Goal: Information Seeking & Learning: Check status

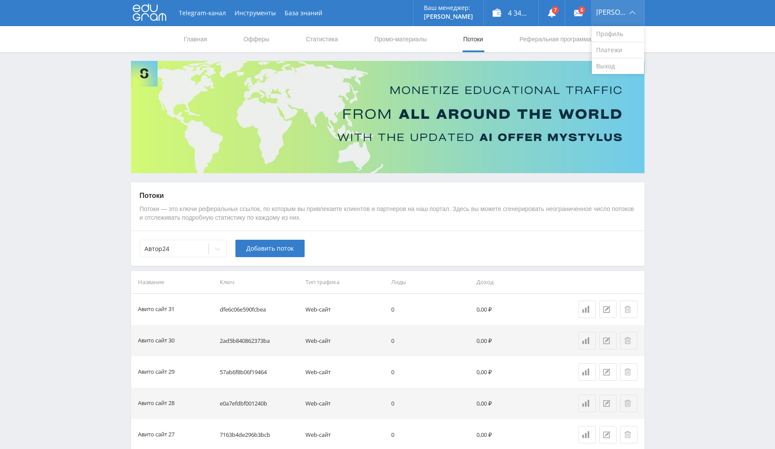
click at [616, 11] on span "Alex" at bounding box center [611, 12] width 30 height 7
click at [619, 65] on link "Выход" at bounding box center [618, 66] width 52 height 16
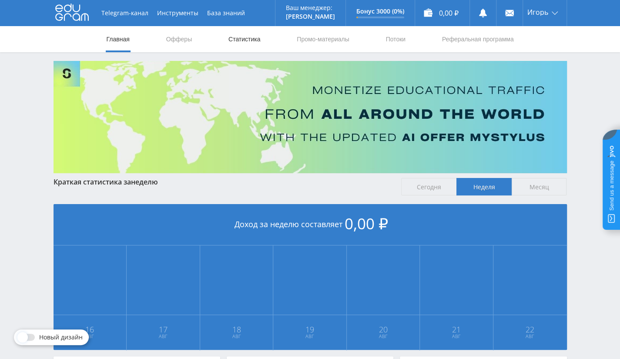
click at [243, 45] on link "Статистика" at bounding box center [245, 39] width 34 height 26
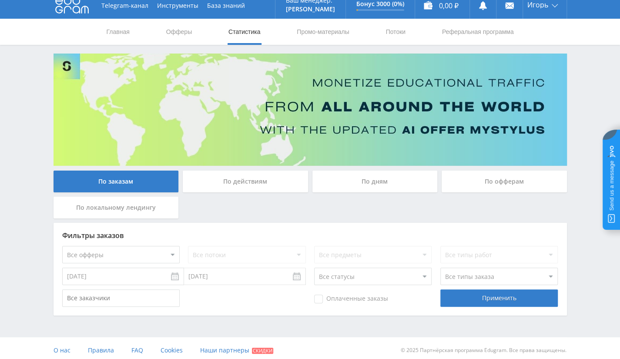
scroll to position [11, 0]
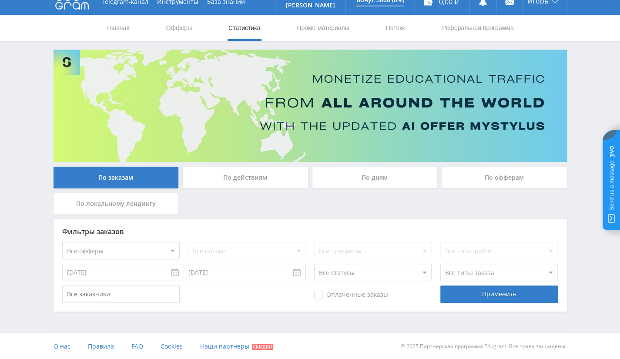
click at [488, 177] on div "По офферам" at bounding box center [504, 178] width 125 height 22
click at [0, 0] on input "По офферам" at bounding box center [0, 0] width 0 height 0
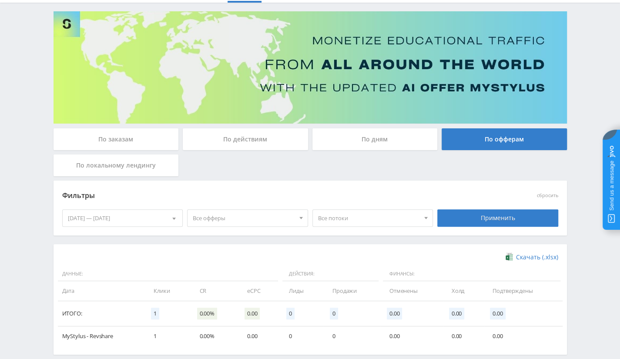
scroll to position [92, 0]
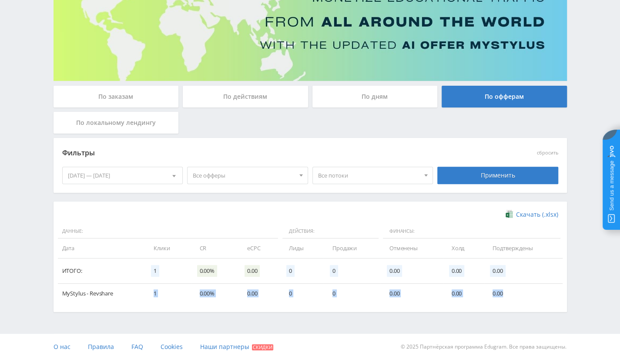
drag, startPoint x: 145, startPoint y: 289, endPoint x: 548, endPoint y: 291, distance: 403.5
click at [548, 291] on tr "MyStylus - Revshare 1 0.00% 0.00 0 0 0.00 0.00 0.00" at bounding box center [310, 294] width 505 height 20
click at [165, 222] on div "Скачать (.xlsx) Данные: Действия: Финансы: Дата Клики CR eCPC Лиды Продажи Отме…" at bounding box center [310, 256] width 496 height 93
click at [133, 124] on div "По локальному лендингу" at bounding box center [116, 123] width 125 height 22
click at [0, 0] on input "По локальному лендингу" at bounding box center [0, 0] width 0 height 0
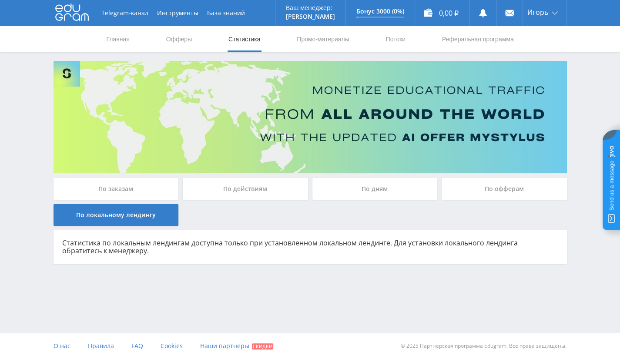
scroll to position [0, 0]
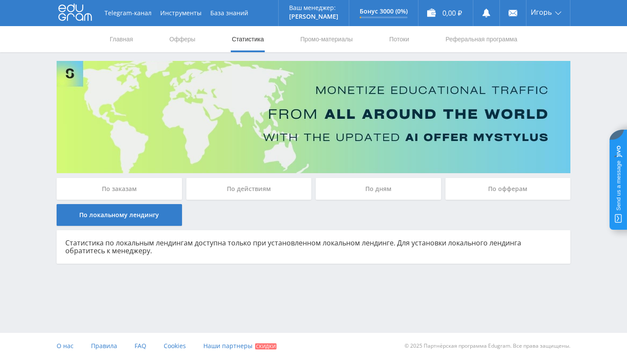
click at [353, 184] on div "По дням" at bounding box center [378, 189] width 125 height 22
click at [0, 0] on input "По дням" at bounding box center [0, 0] width 0 height 0
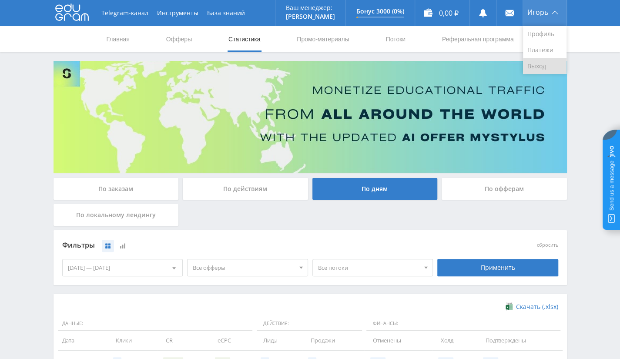
click at [536, 66] on link "Выход" at bounding box center [545, 66] width 44 height 16
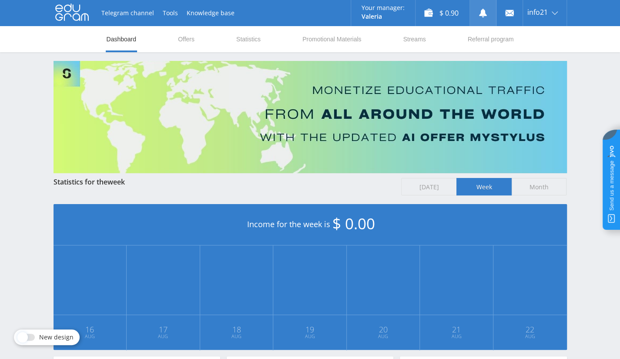
click at [481, 16] on icon at bounding box center [483, 13] width 9 height 9
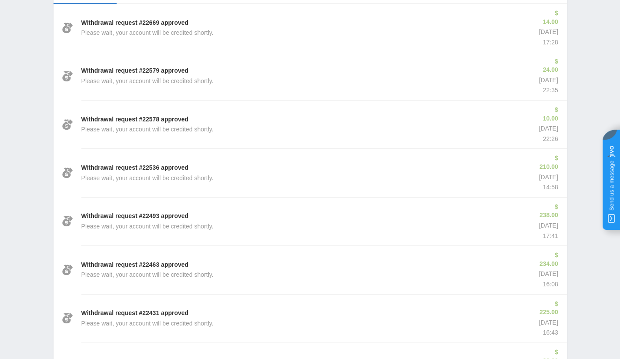
scroll to position [261, 0]
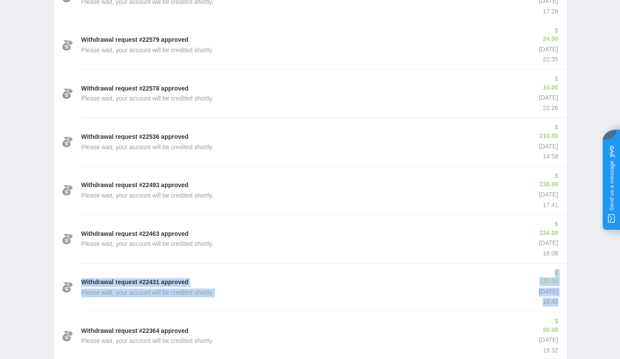
drag, startPoint x: 558, startPoint y: 239, endPoint x: 81, endPoint y: 229, distance: 478.1
click at [81, 263] on div "Withdrawal request #22431 approved Please wait, your account will be credited s…" at bounding box center [311, 287] width 514 height 48
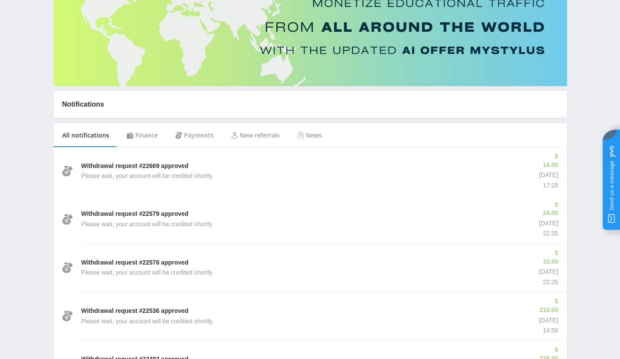
scroll to position [0, 0]
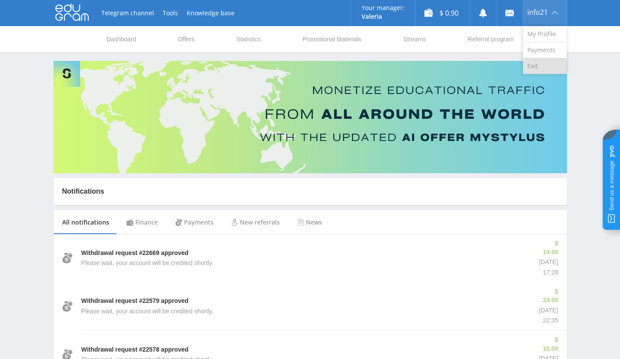
click at [538, 61] on link "Exit" at bounding box center [545, 66] width 44 height 16
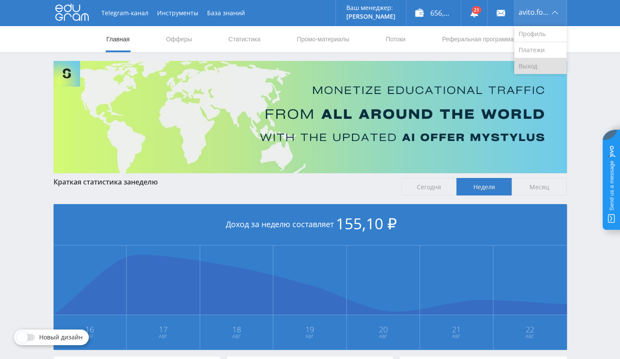
click at [538, 65] on link "Выход" at bounding box center [541, 66] width 52 height 16
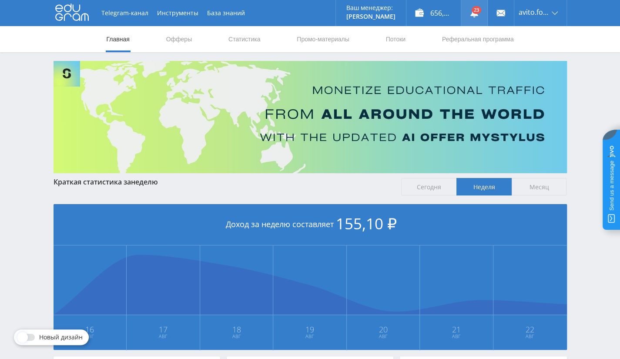
click at [484, 13] on link at bounding box center [474, 13] width 26 height 26
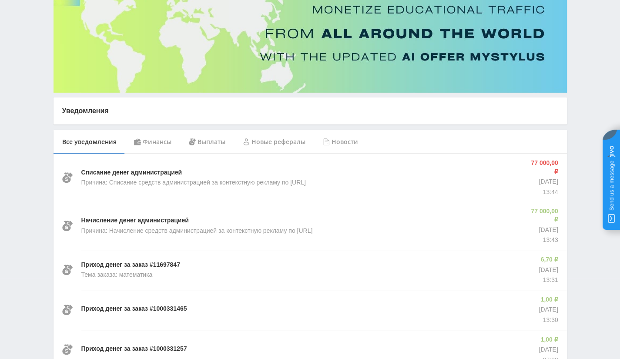
scroll to position [87, 0]
